Goal: Register for event/course

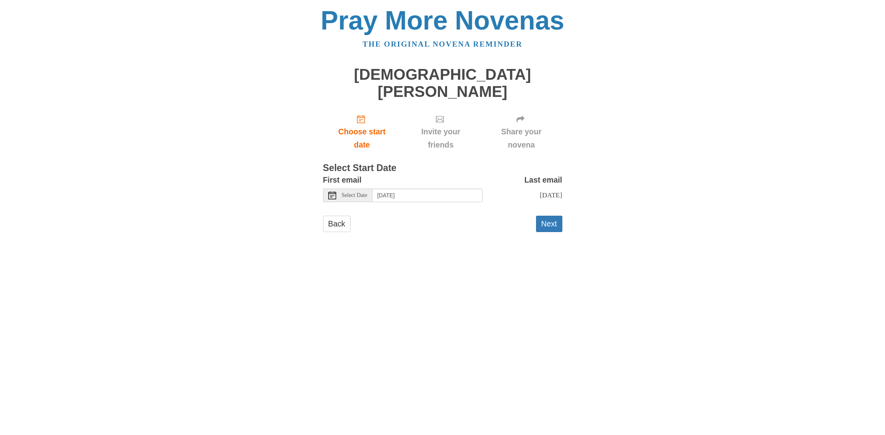
click at [335, 192] on icon at bounding box center [332, 196] width 8 height 8
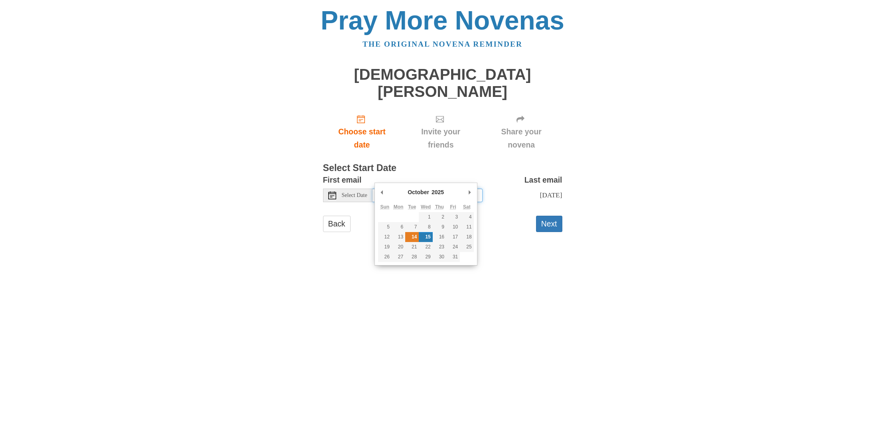
type input "Tuesday, October 14th"
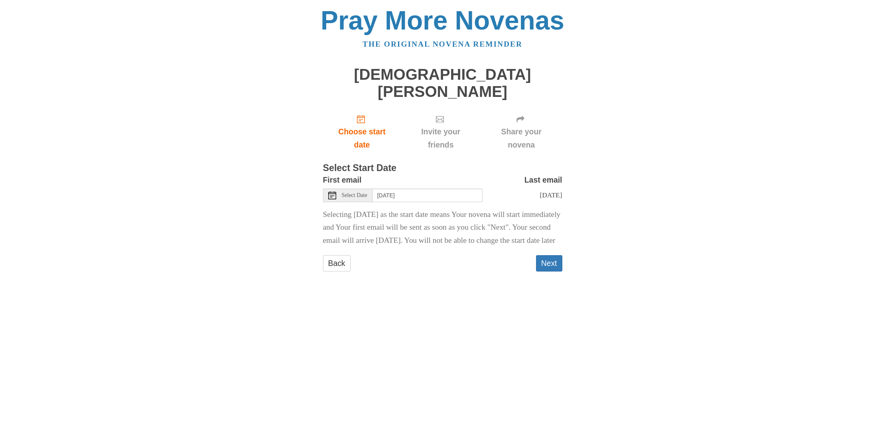
click at [351, 193] on span "Select Date" at bounding box center [355, 196] width 26 height 6
drag, startPoint x: 466, startPoint y: 349, endPoint x: 485, endPoint y: 326, distance: 29.5
click at [468, 295] on html "Pray More Novenas The original novena reminder St. John Paul II Novena Choose s…" at bounding box center [442, 147] width 885 height 295
click at [551, 255] on button "Next" at bounding box center [549, 263] width 26 height 16
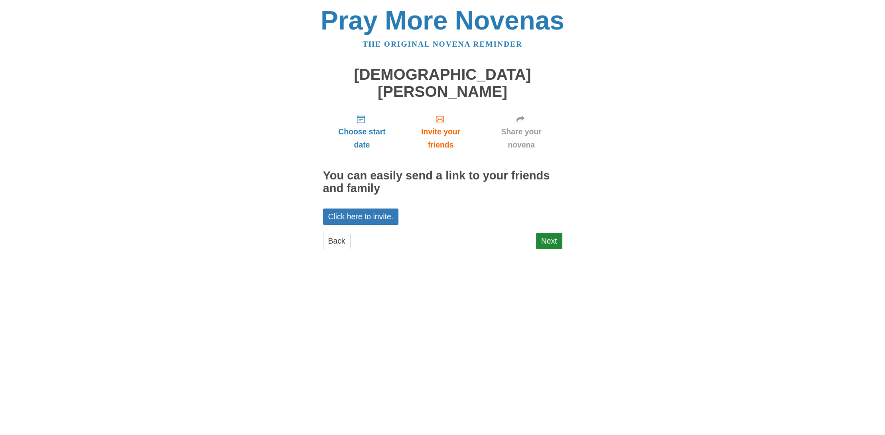
drag, startPoint x: 558, startPoint y: 220, endPoint x: 519, endPoint y: 228, distance: 39.9
click at [554, 233] on link "Next" at bounding box center [549, 241] width 26 height 16
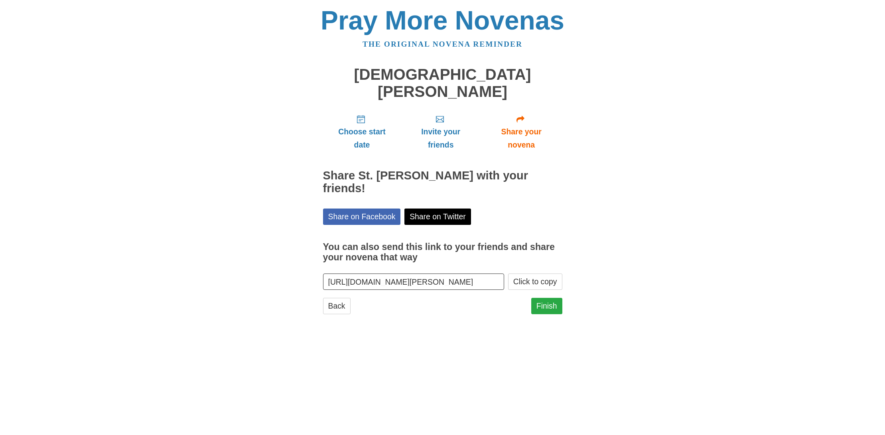
drag, startPoint x: 554, startPoint y: 286, endPoint x: 543, endPoint y: 286, distance: 11.2
click at [553, 298] on link "Finish" at bounding box center [546, 306] width 31 height 16
